Goal: Transaction & Acquisition: Purchase product/service

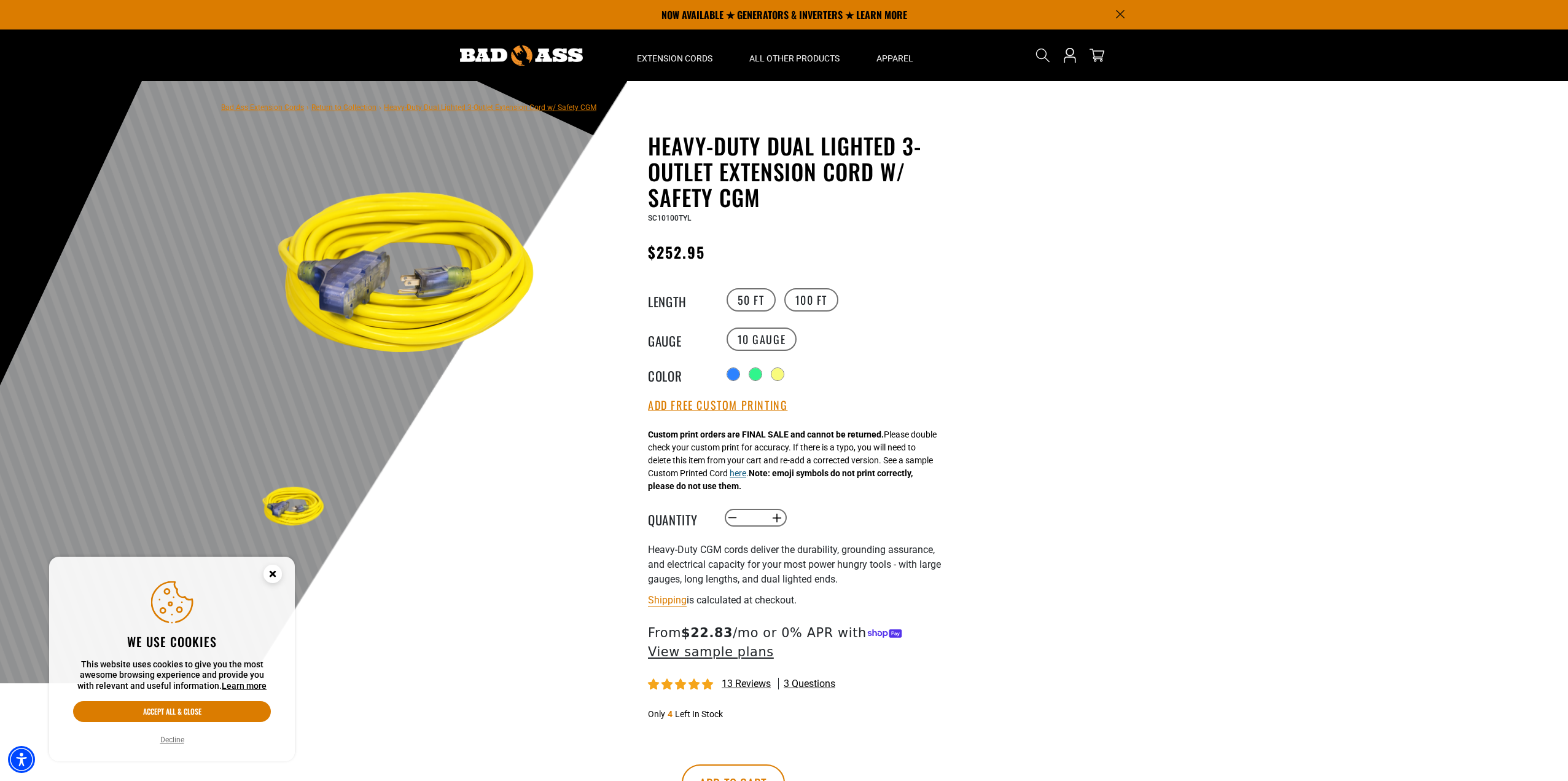
click at [746, 477] on button "here" at bounding box center [738, 474] width 16 height 13
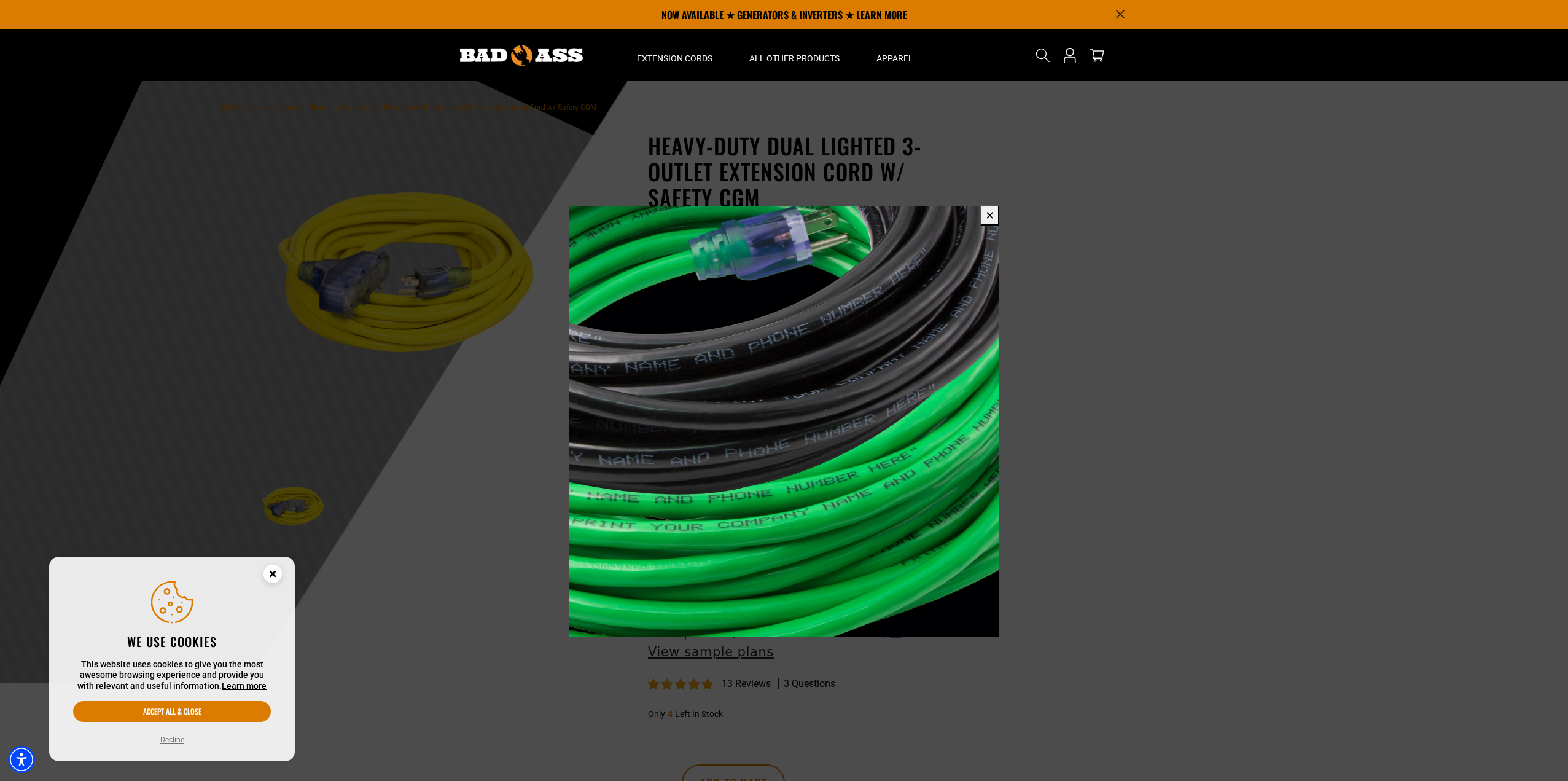
click at [1049, 462] on span at bounding box center [784, 390] width 1568 height 781
click at [989, 218] on button "✕" at bounding box center [989, 215] width 19 height 20
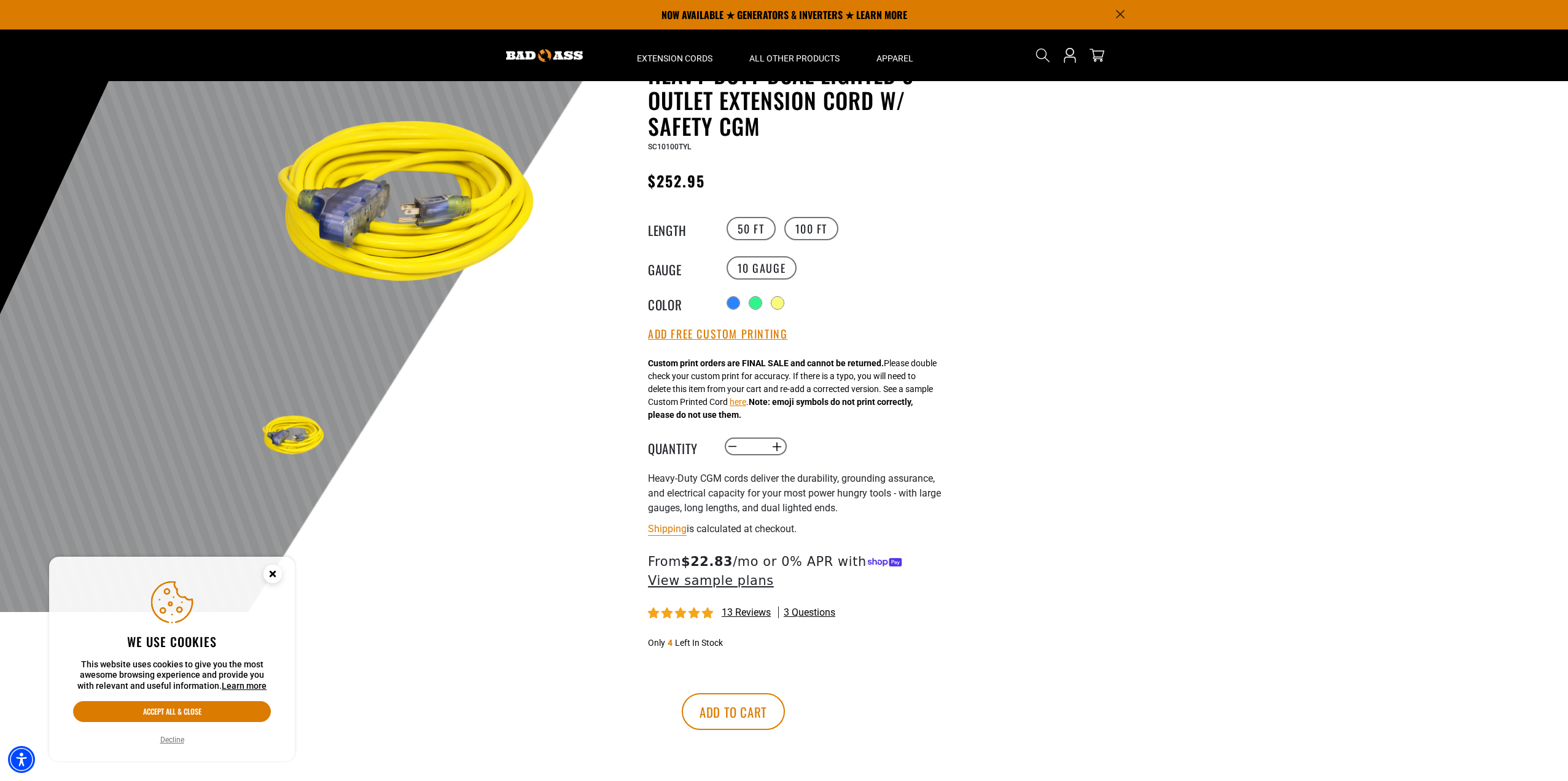
scroll to position [61, 0]
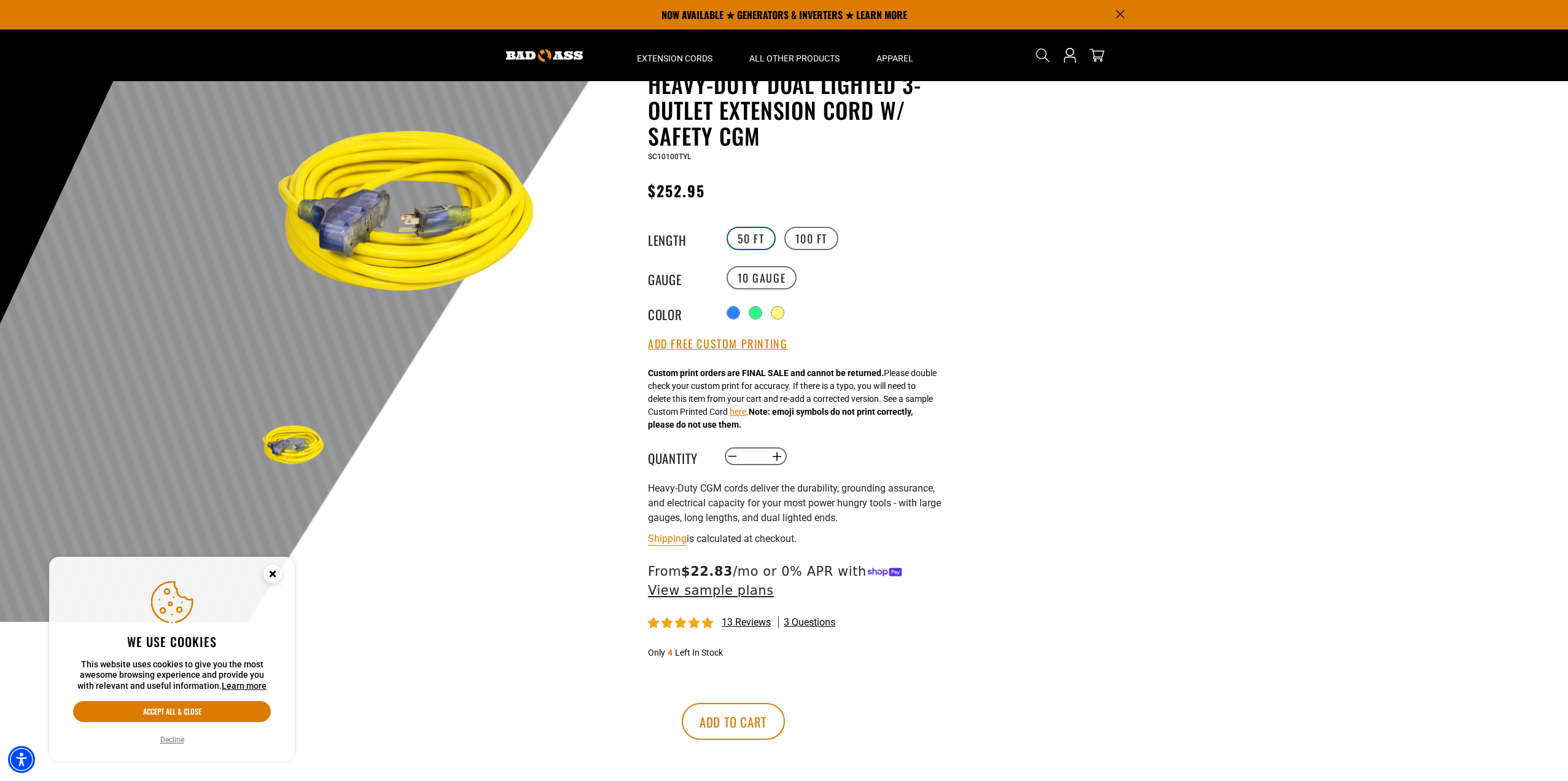
click at [744, 239] on label "50 FT" at bounding box center [751, 238] width 49 height 23
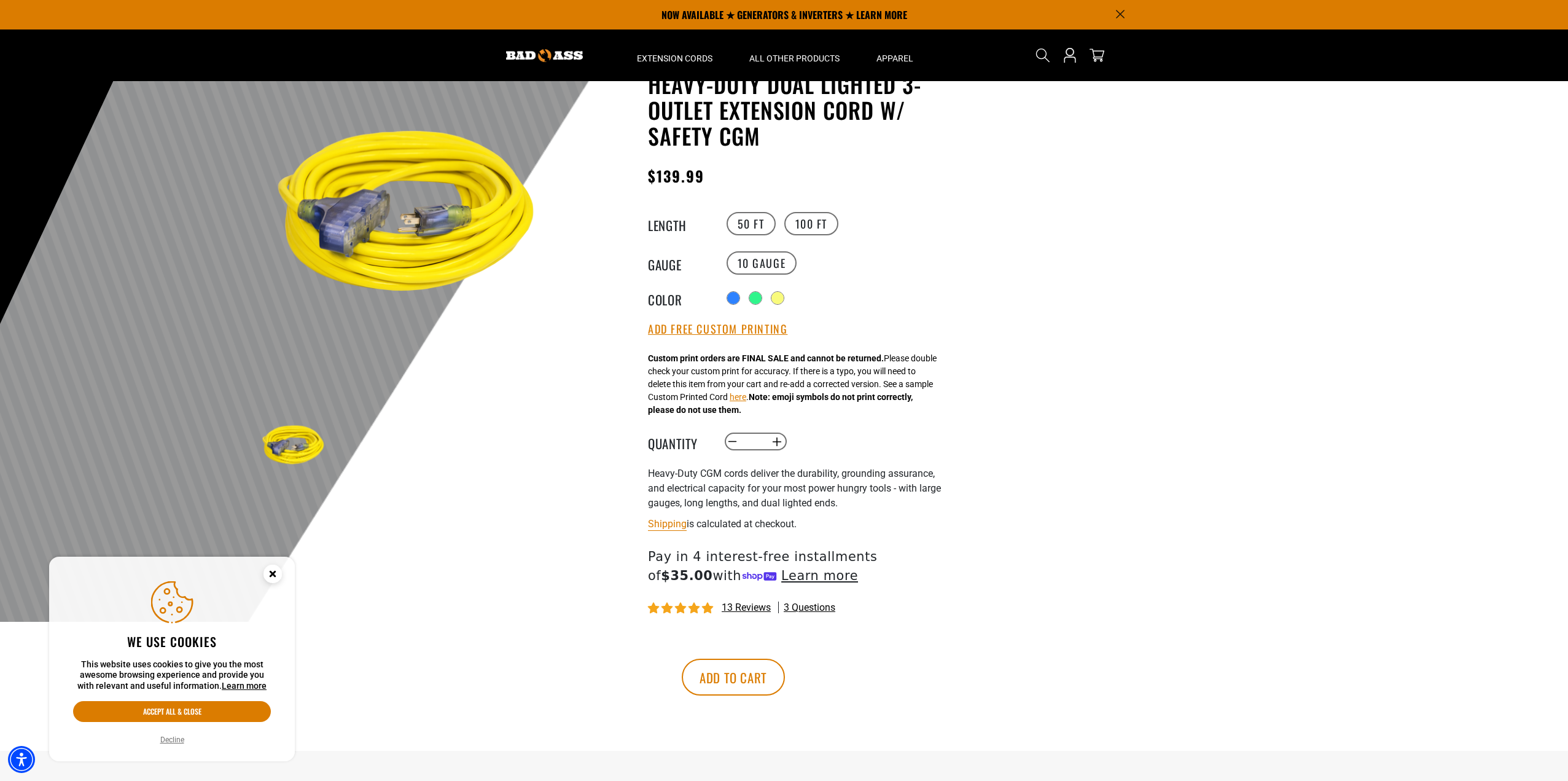
click at [820, 240] on variant-radios "Length 50 FT 100 FT Gauge 10 Gauge Color" at bounding box center [798, 258] width 301 height 97
click at [815, 231] on label "100 FT" at bounding box center [811, 223] width 54 height 23
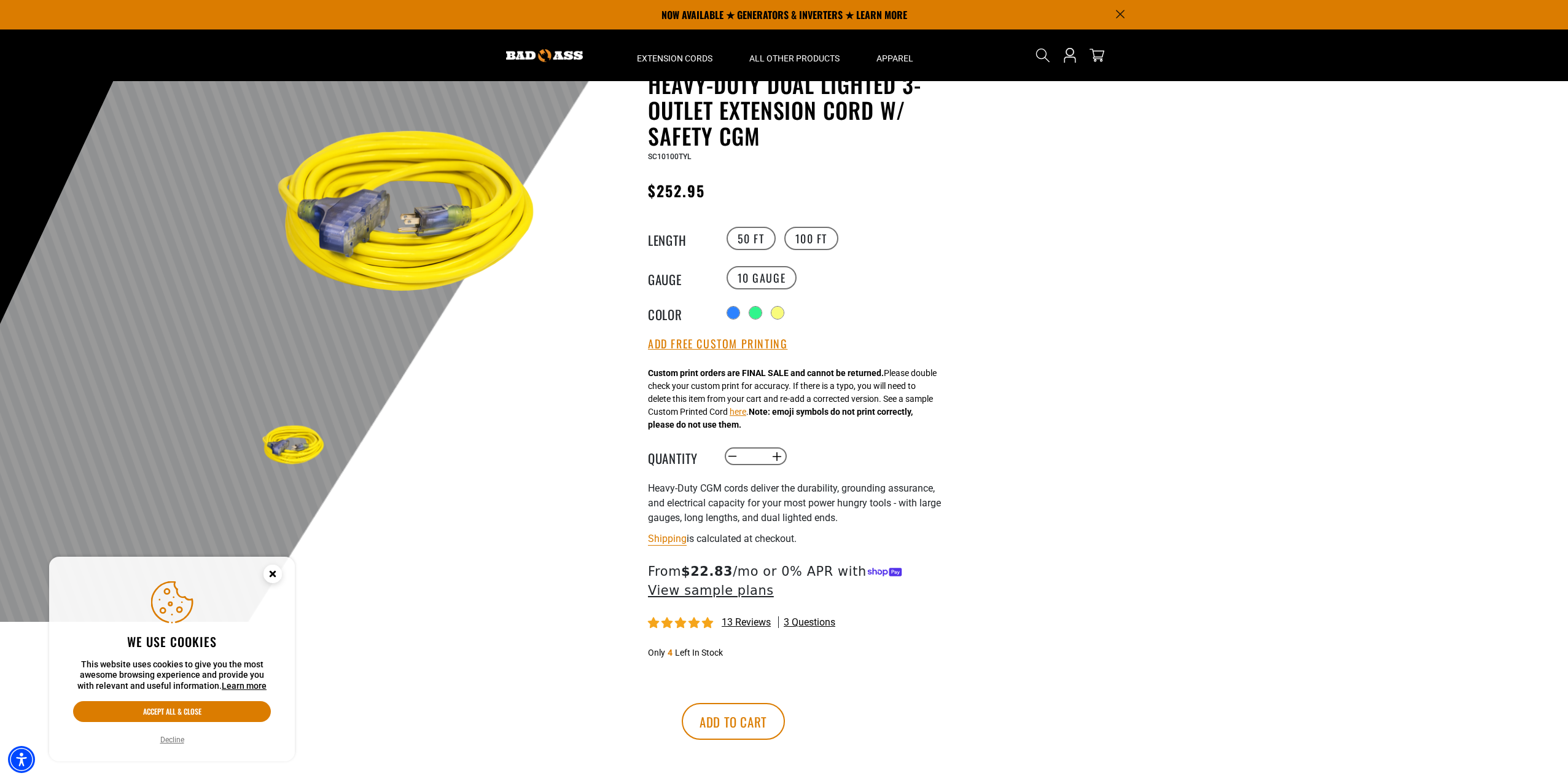
click at [724, 307] on div "Radio button Radio button Radio button" at bounding box center [837, 313] width 226 height 20
click at [739, 312] on div at bounding box center [734, 313] width 12 height 12
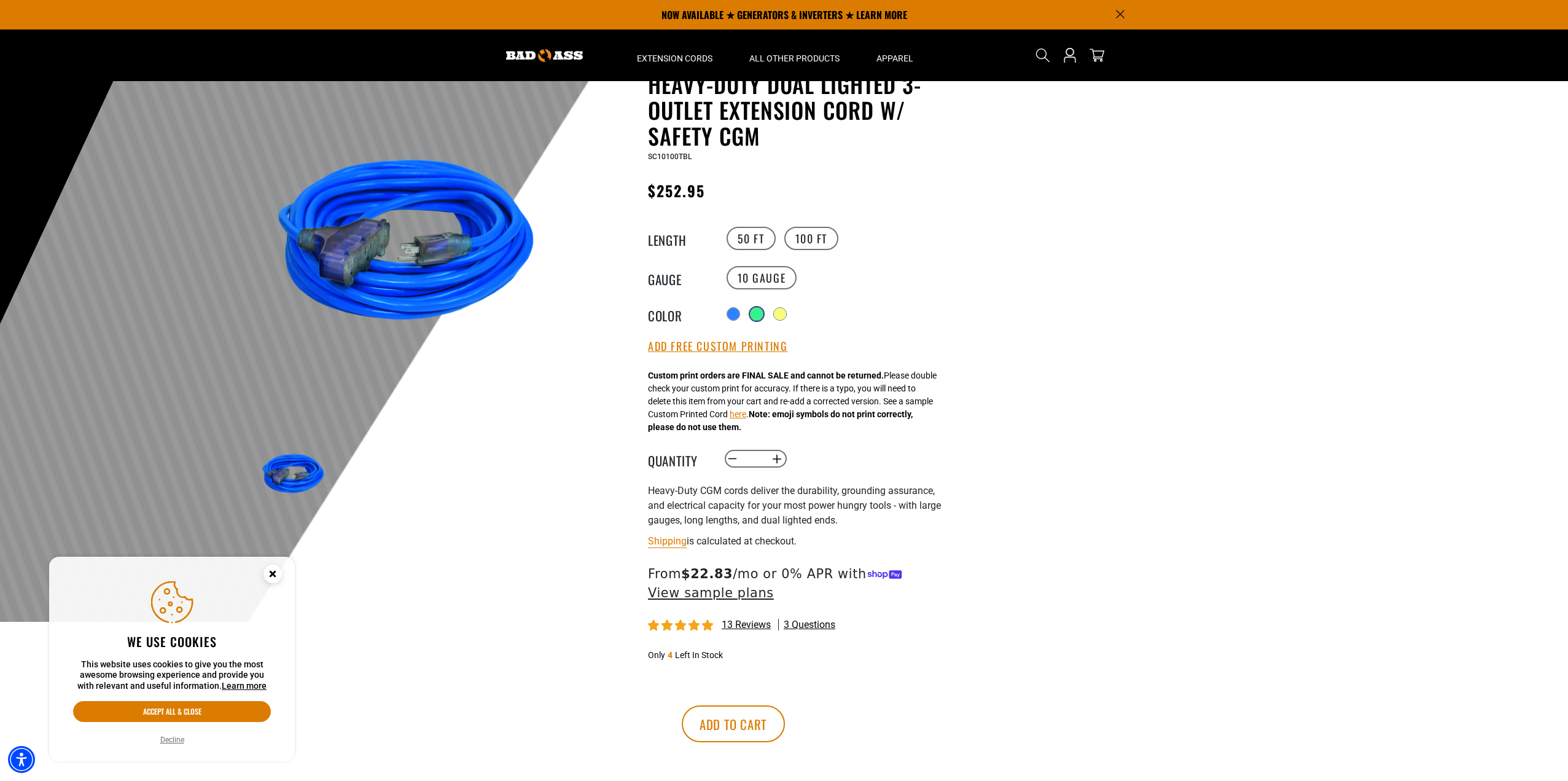
click at [759, 315] on div at bounding box center [756, 313] width 12 height 12
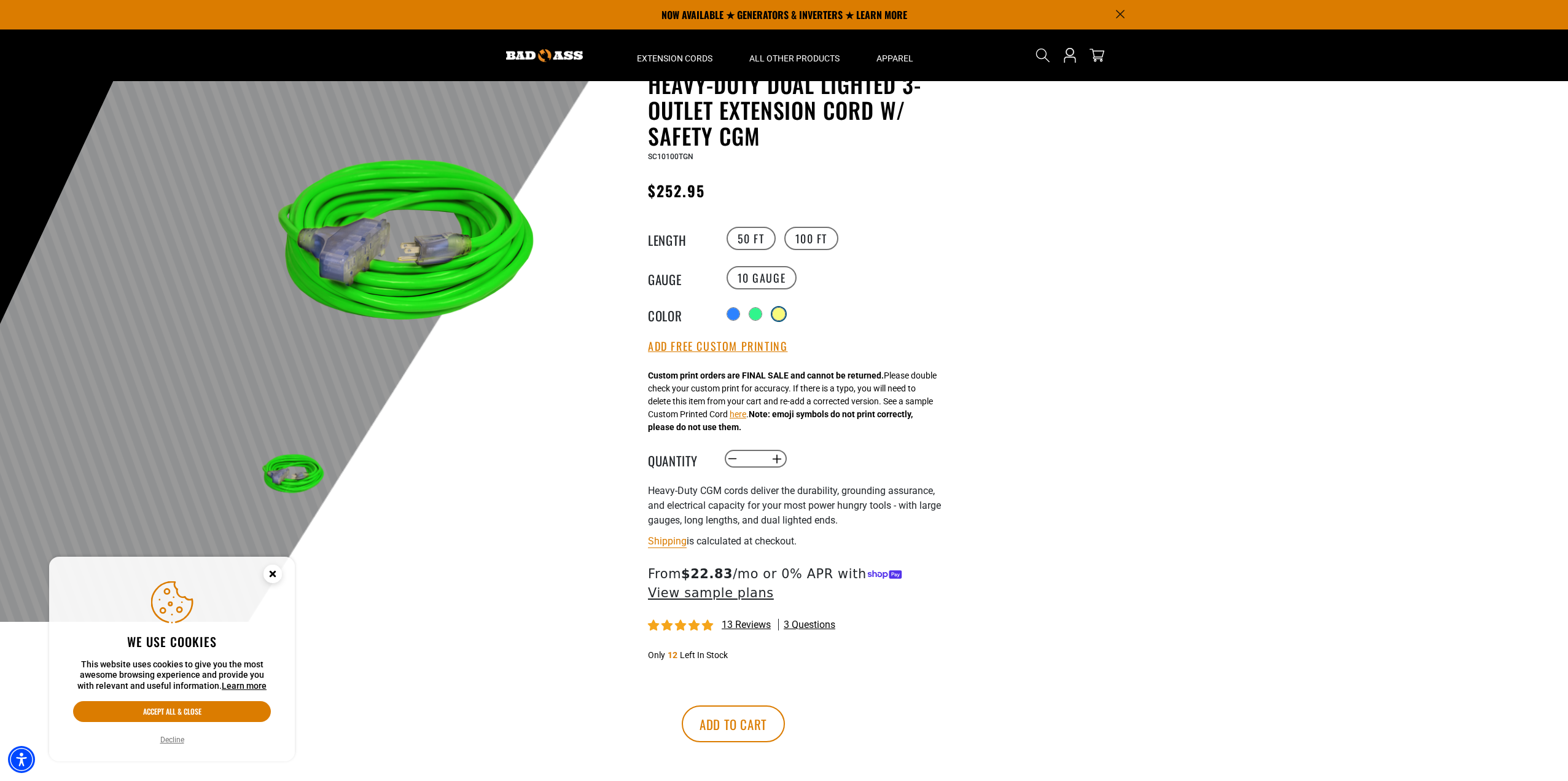
click at [783, 311] on div at bounding box center [778, 313] width 12 height 12
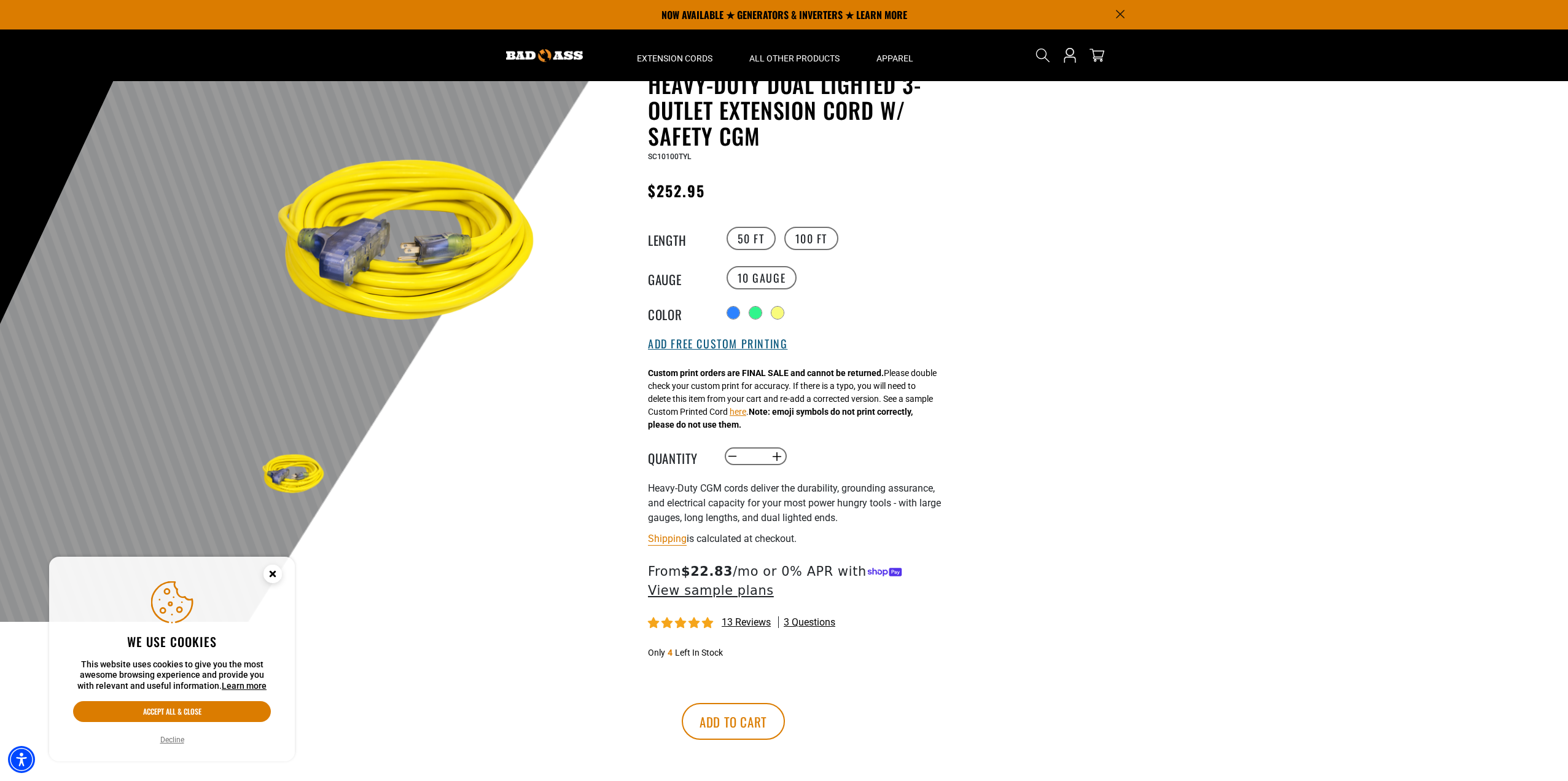
click at [740, 345] on button "Add Free Custom Printing" at bounding box center [717, 343] width 139 height 13
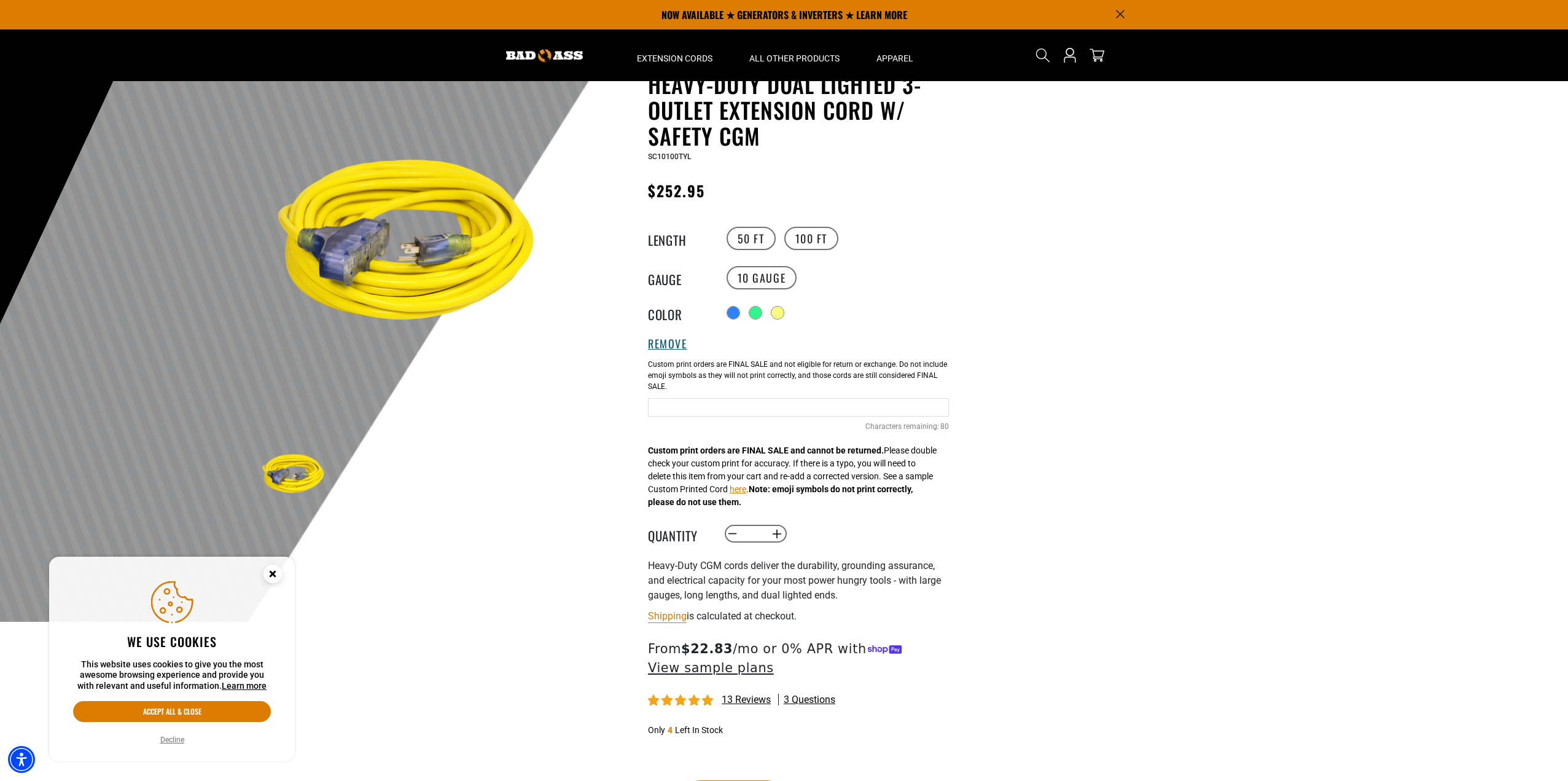
click at [683, 343] on button "Remove" at bounding box center [668, 343] width 40 height 13
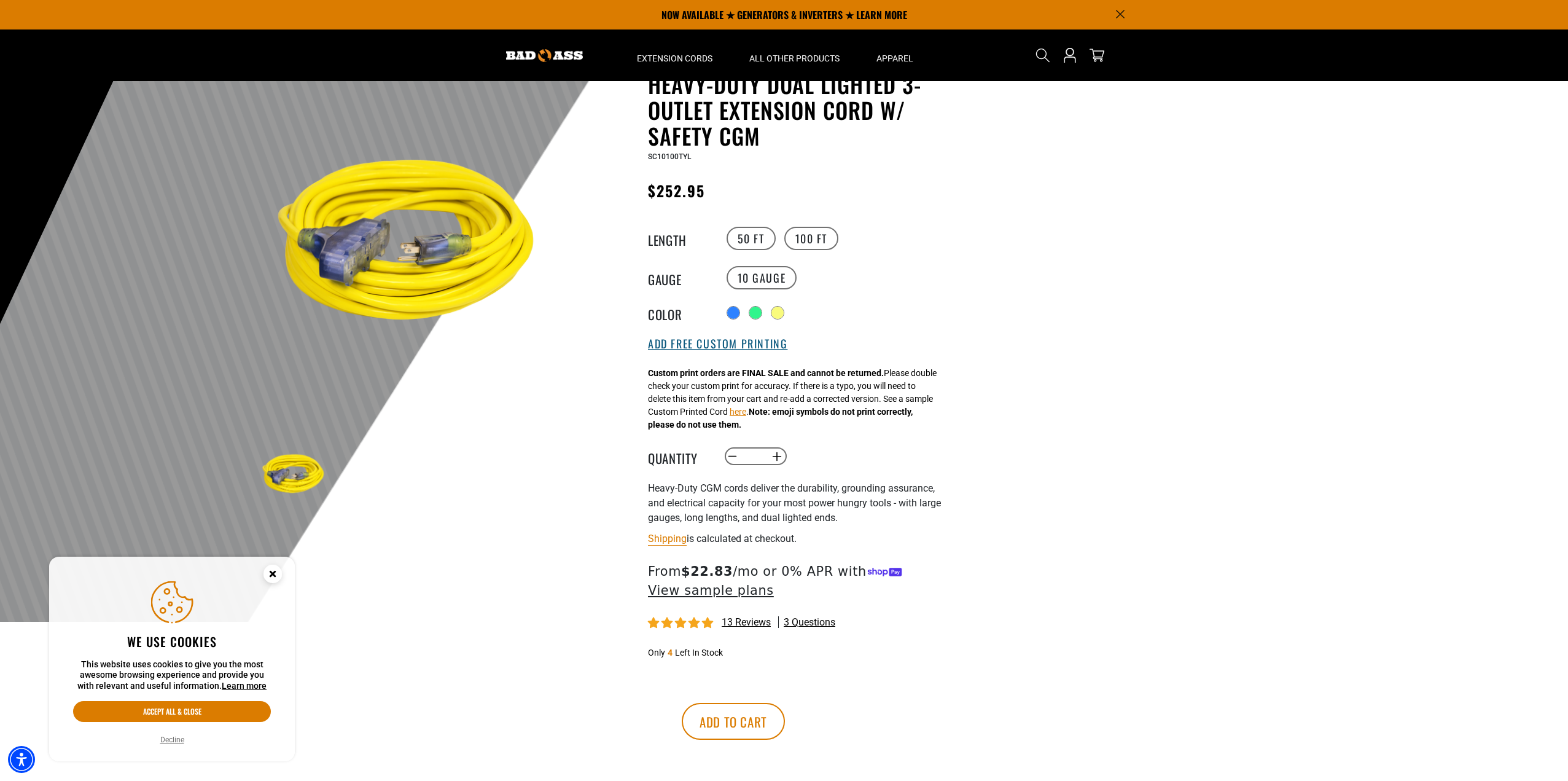
click at [683, 343] on button "Add Free Custom Printing" at bounding box center [717, 343] width 139 height 13
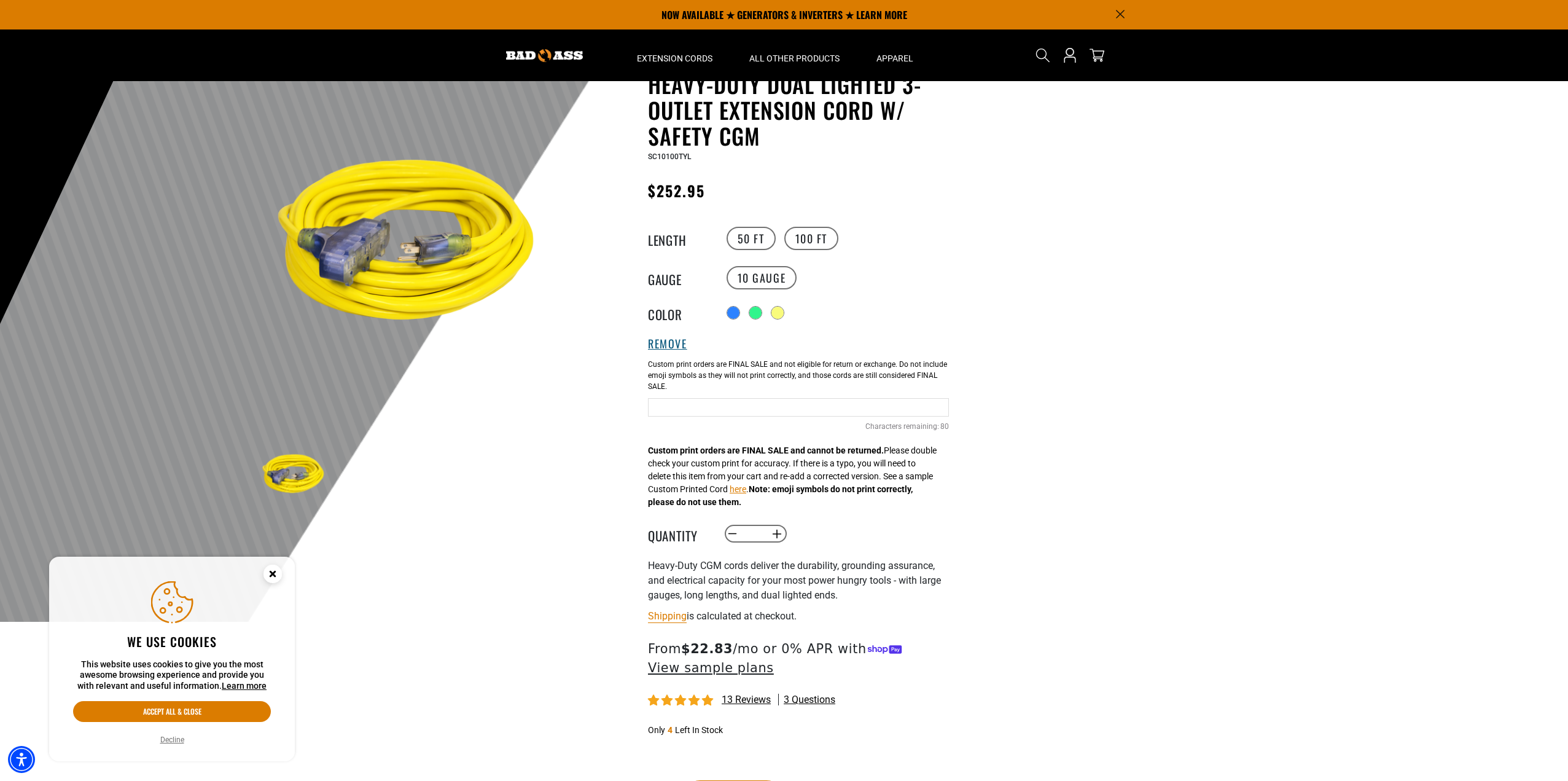
click at [683, 343] on button "Remove" at bounding box center [668, 343] width 40 height 13
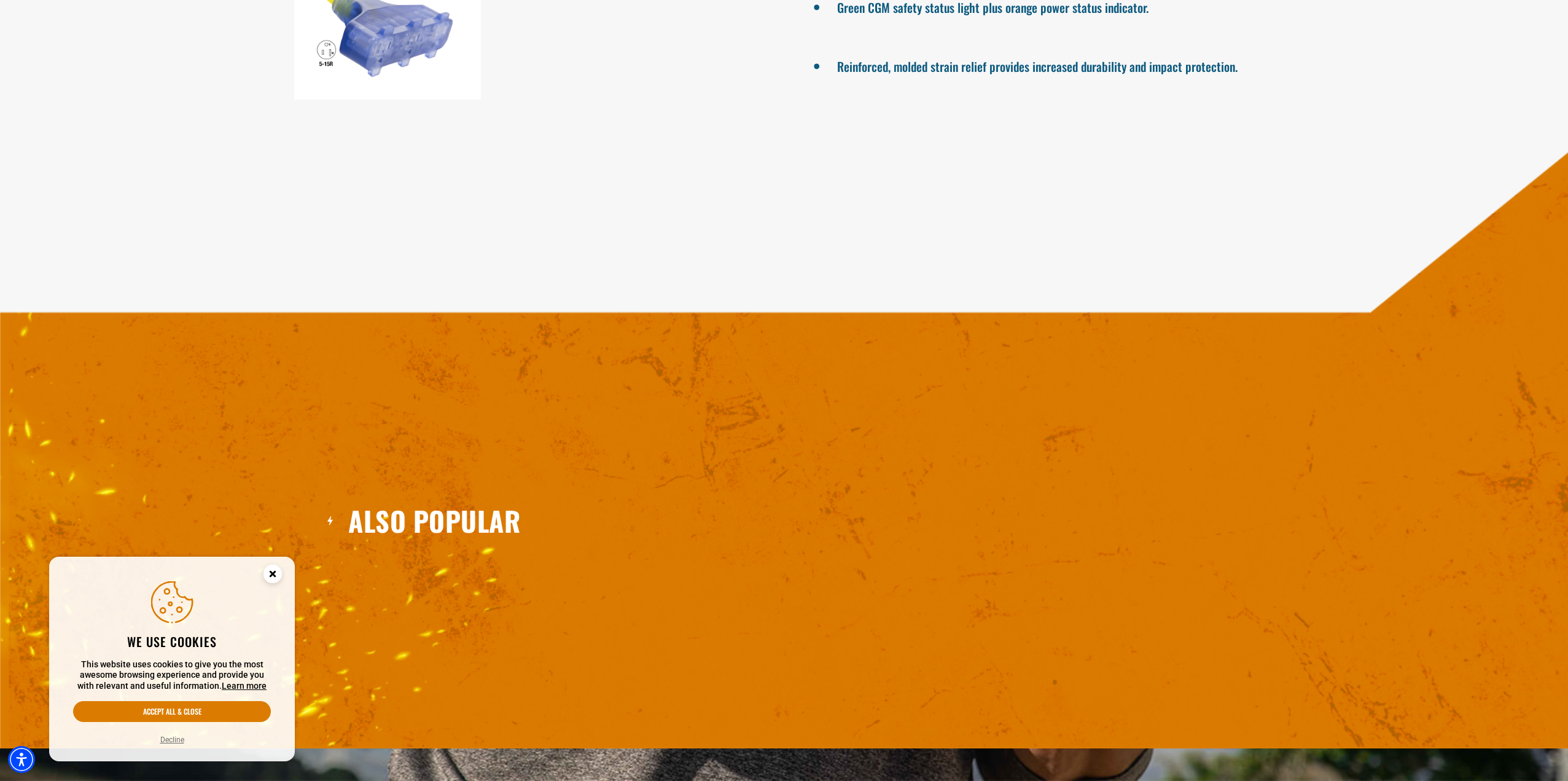
scroll to position [1312, 0]
